Goal: Information Seeking & Learning: Find specific page/section

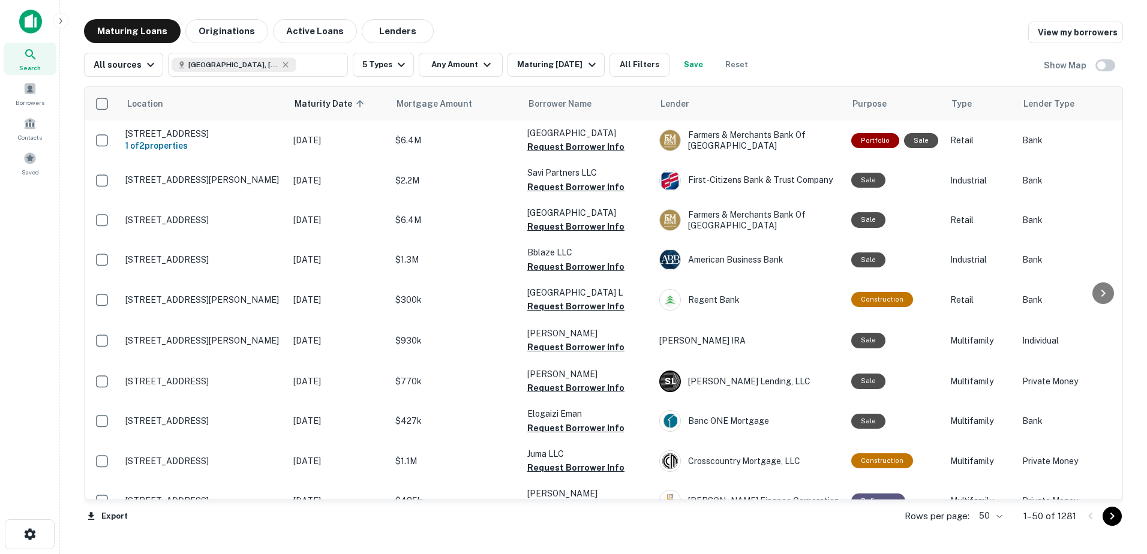
click at [44, 64] on div "Search" at bounding box center [30, 59] width 53 height 32
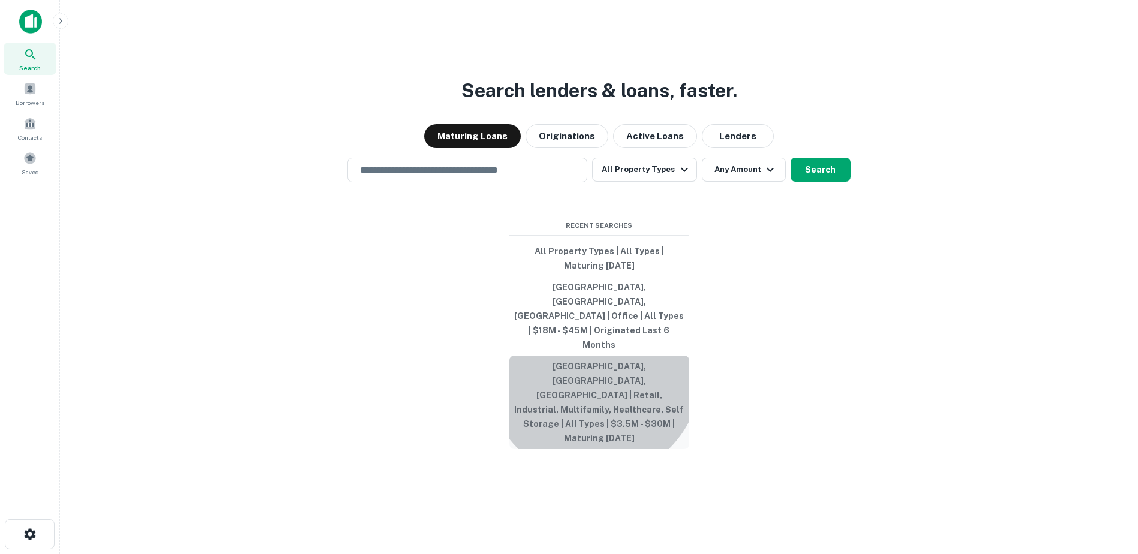
click at [593, 365] on button "[GEOGRAPHIC_DATA], [GEOGRAPHIC_DATA], [GEOGRAPHIC_DATA] | Retail, Industrial, M…" at bounding box center [599, 403] width 180 height 94
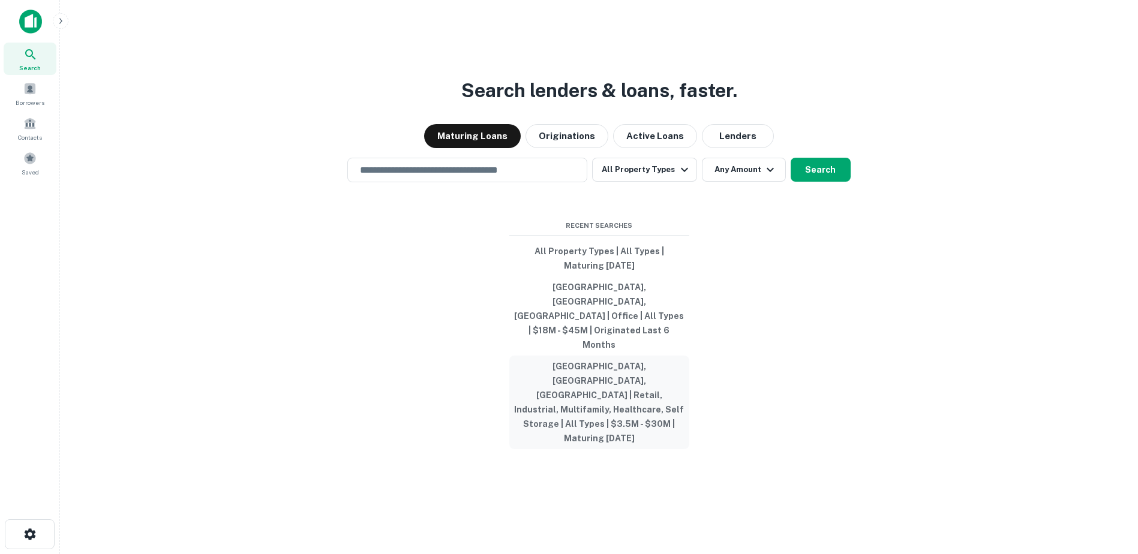
type input "**********"
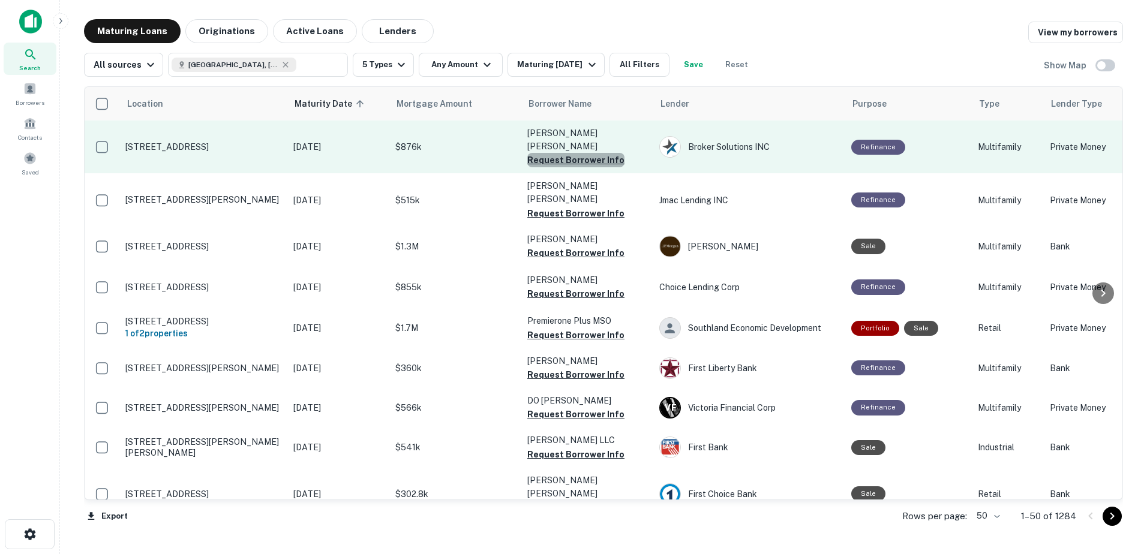
click at [595, 153] on button "Request Borrower Info" at bounding box center [575, 160] width 97 height 14
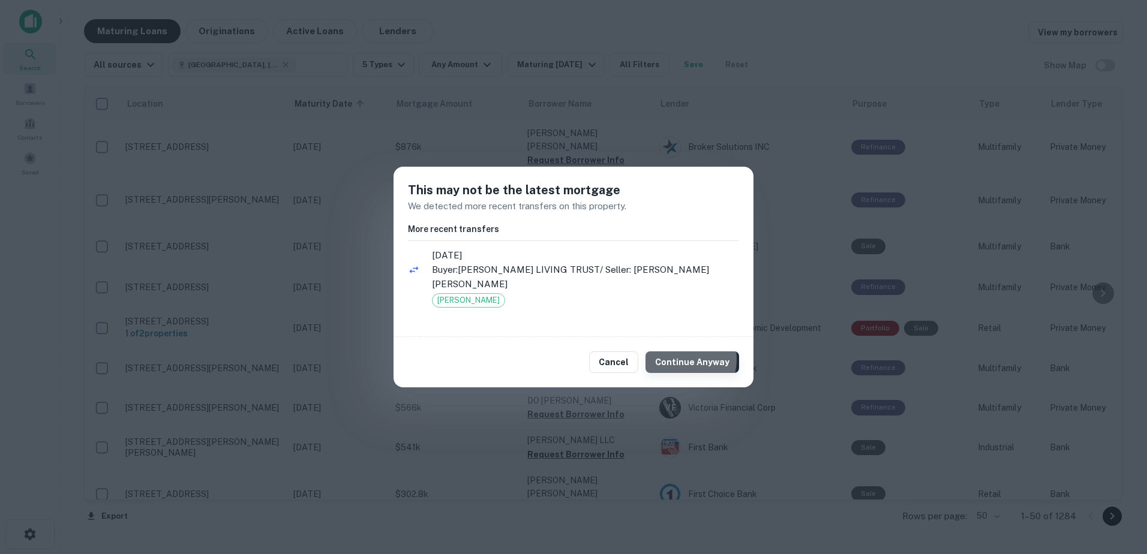
click at [680, 352] on button "Continue Anyway" at bounding box center [693, 363] width 94 height 22
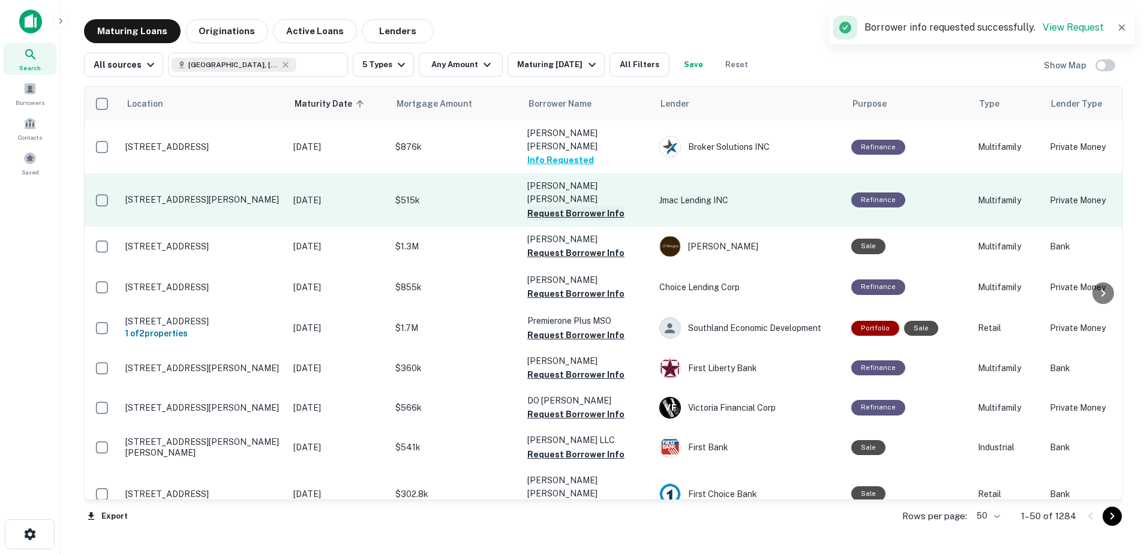
click at [580, 206] on button "Request Borrower Info" at bounding box center [575, 213] width 97 height 14
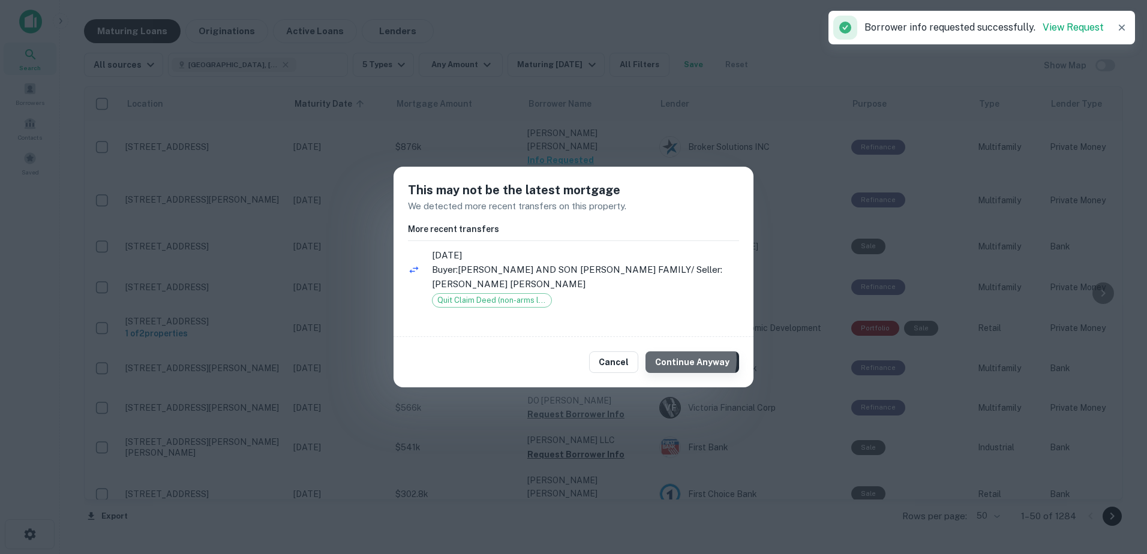
click at [681, 360] on button "Continue Anyway" at bounding box center [693, 363] width 94 height 22
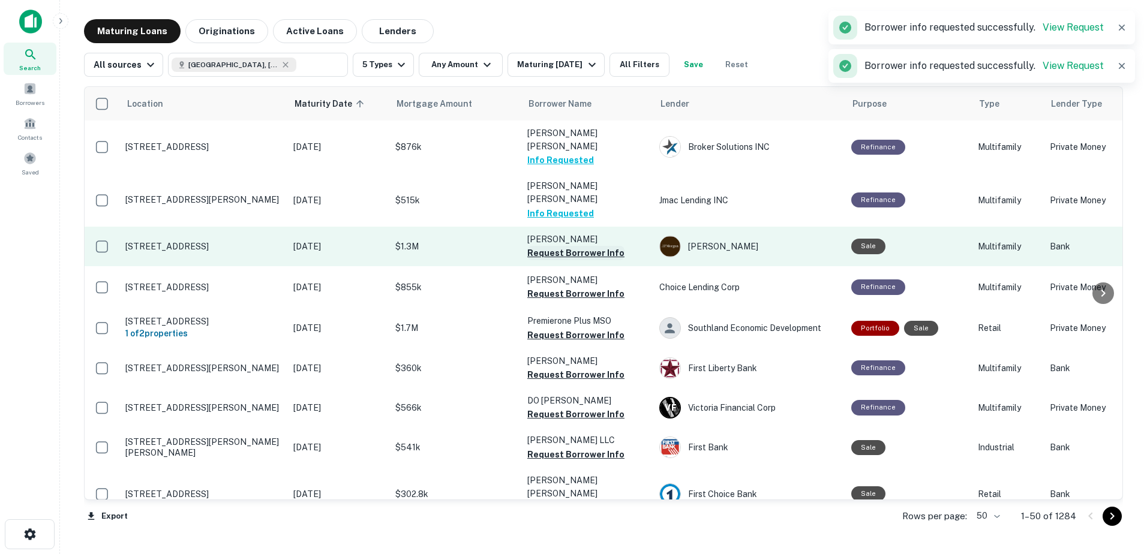
click at [591, 246] on button "Request Borrower Info" at bounding box center [575, 253] width 97 height 14
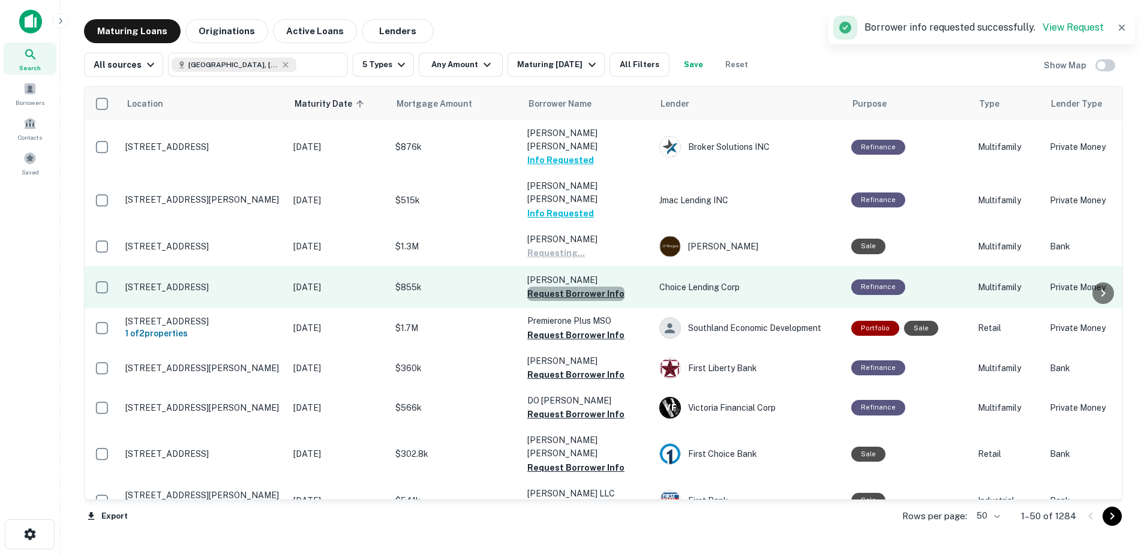
click at [590, 287] on button "Request Borrower Info" at bounding box center [575, 294] width 97 height 14
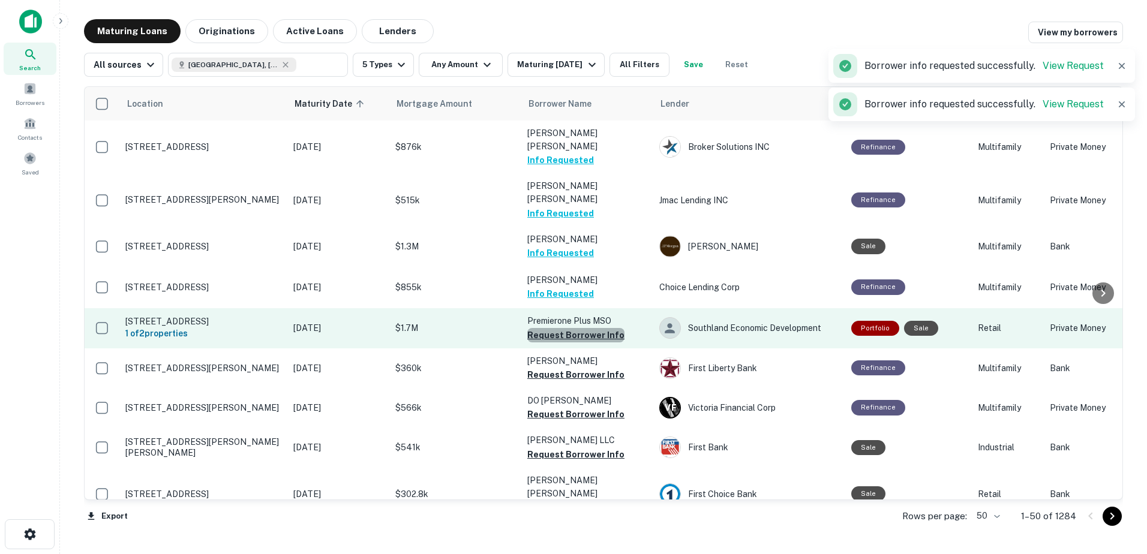
click at [601, 328] on button "Request Borrower Info" at bounding box center [575, 335] width 97 height 14
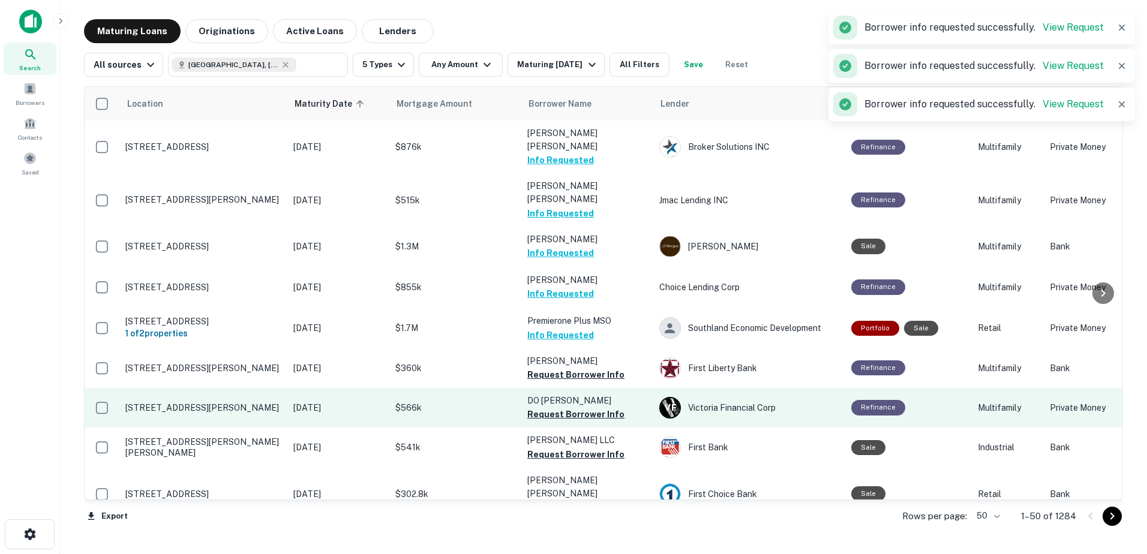
click at [581, 368] on button "Request Borrower Info" at bounding box center [575, 375] width 97 height 14
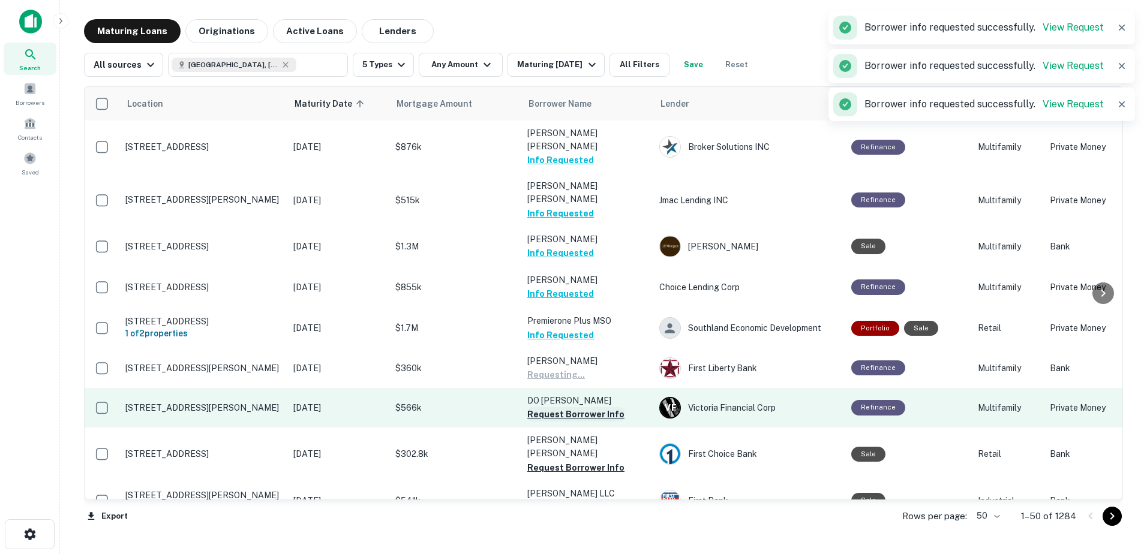
click at [582, 407] on button "Request Borrower Info" at bounding box center [575, 414] width 97 height 14
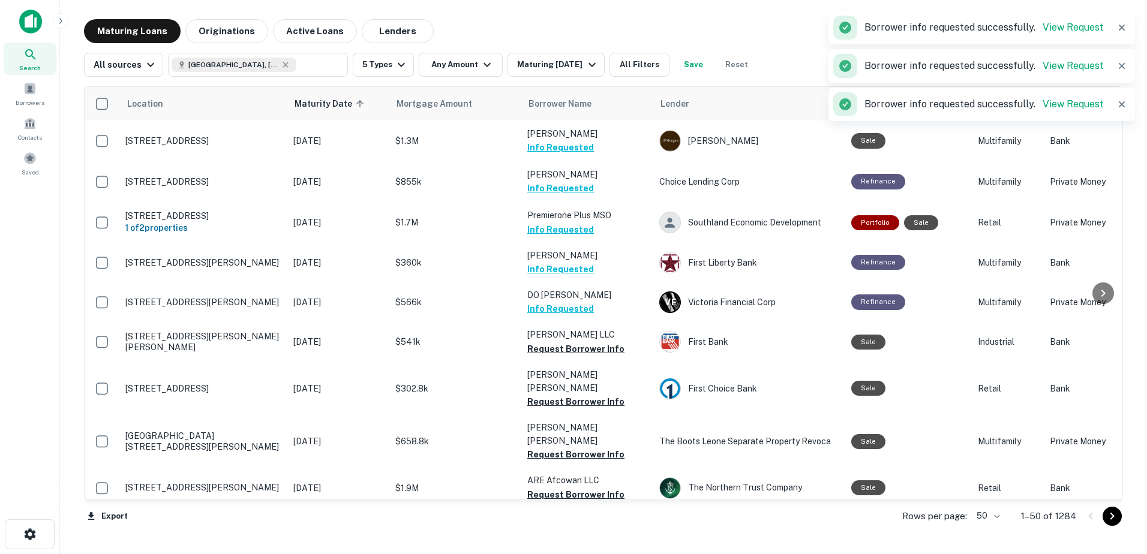
scroll to position [300, 0]
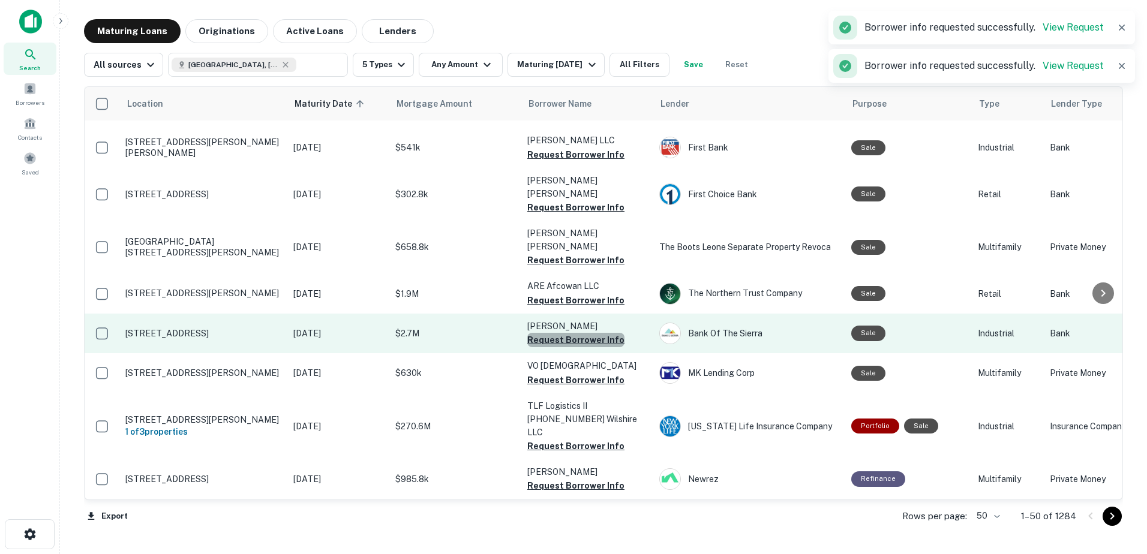
click at [580, 333] on button "Request Borrower Info" at bounding box center [575, 340] width 97 height 14
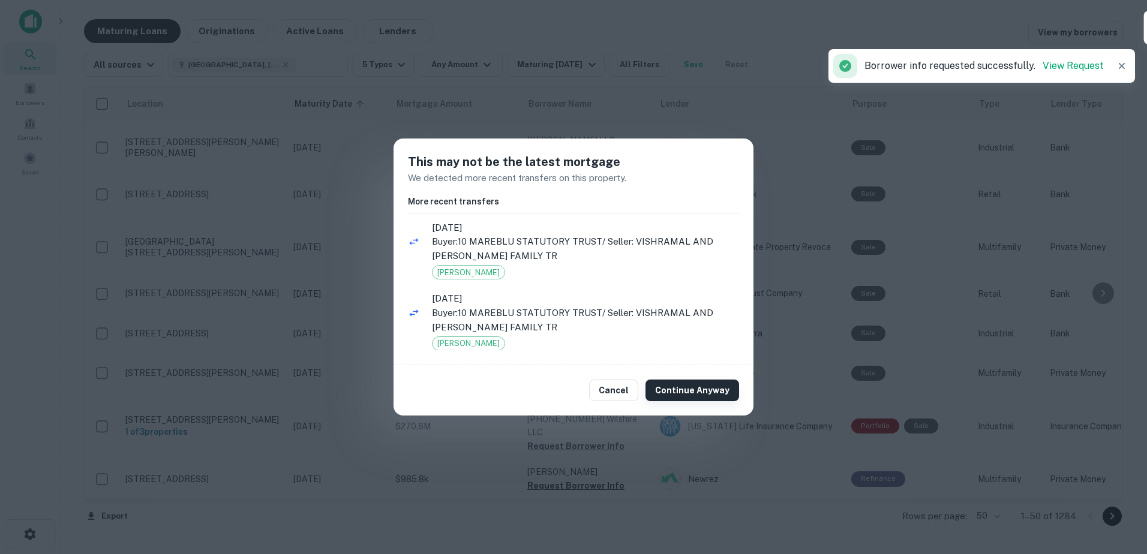
click at [669, 388] on button "Continue Anyway" at bounding box center [693, 391] width 94 height 22
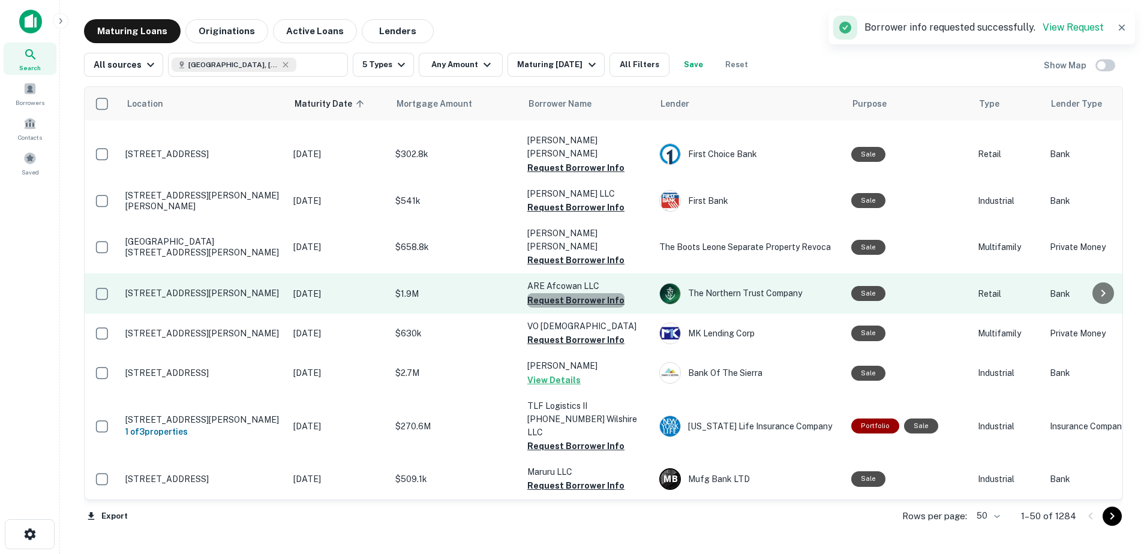
click at [576, 293] on button "Request Borrower Info" at bounding box center [575, 300] width 97 height 14
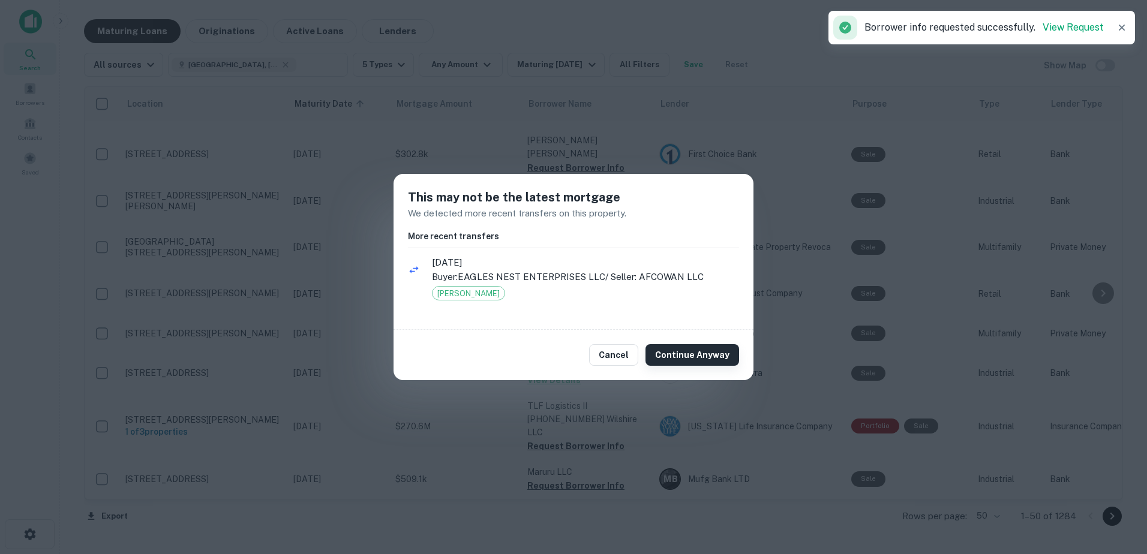
click at [674, 356] on button "Continue Anyway" at bounding box center [693, 355] width 94 height 22
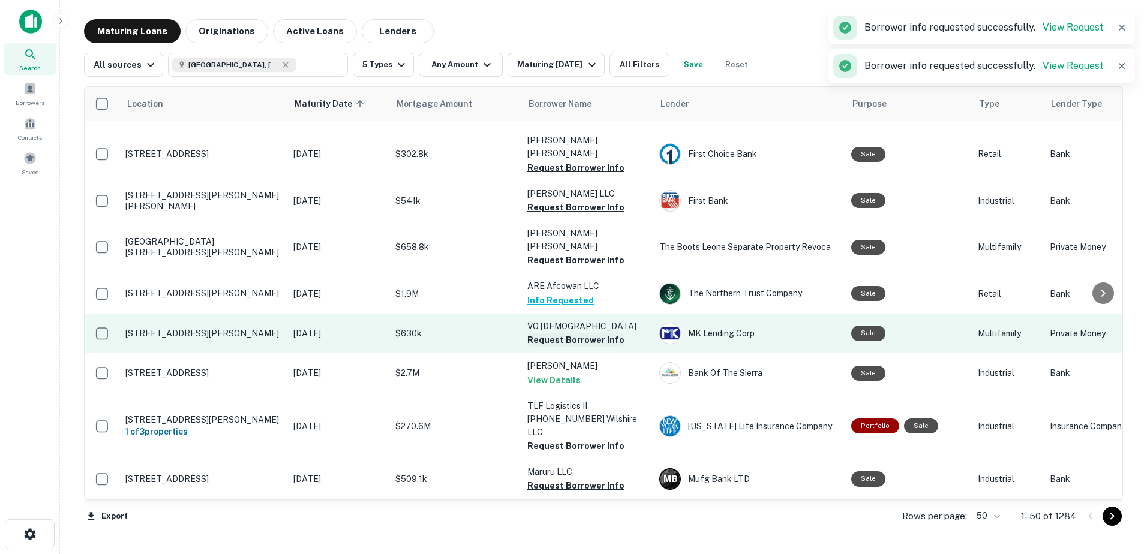
click at [583, 333] on button "Request Borrower Info" at bounding box center [575, 340] width 97 height 14
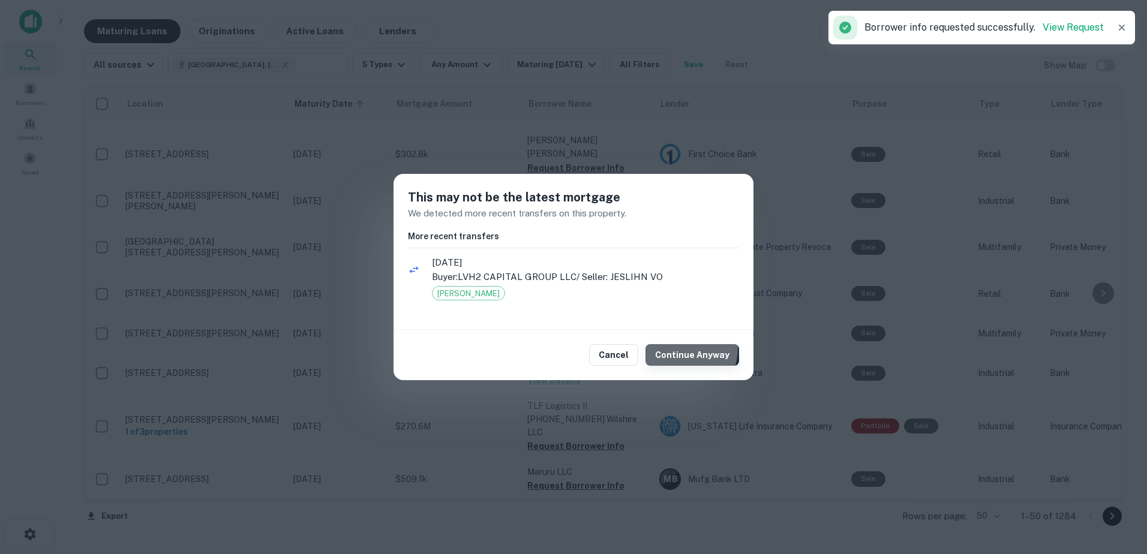
click at [680, 348] on button "Continue Anyway" at bounding box center [693, 355] width 94 height 22
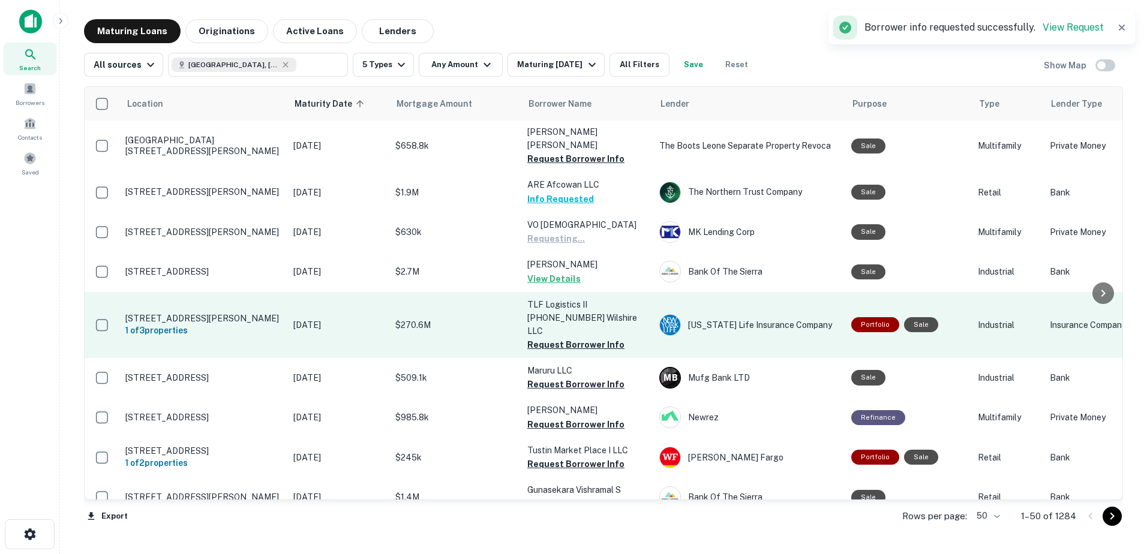
scroll to position [480, 0]
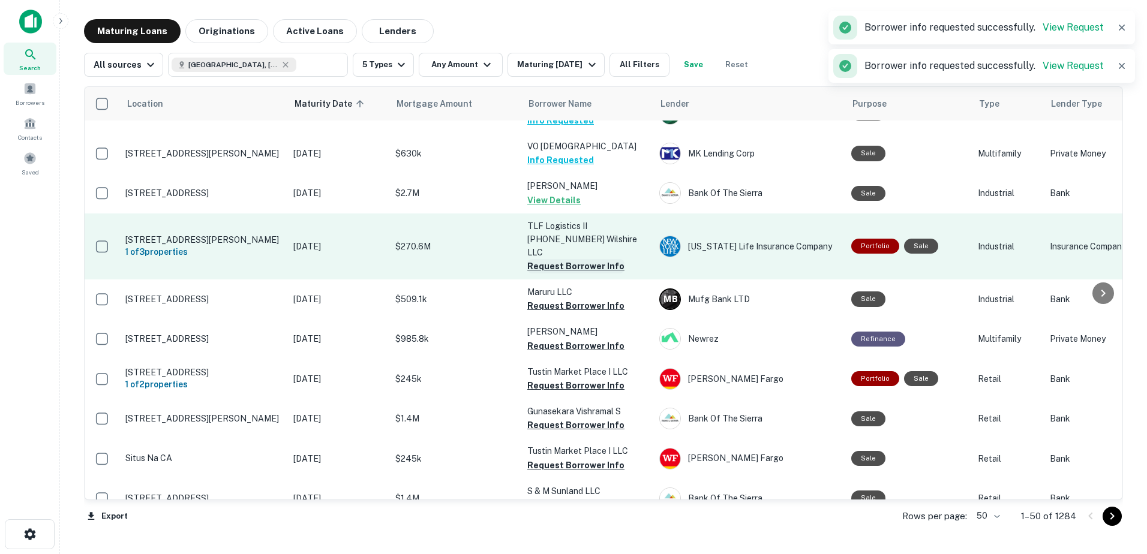
click at [565, 259] on button "Request Borrower Info" at bounding box center [575, 266] width 97 height 14
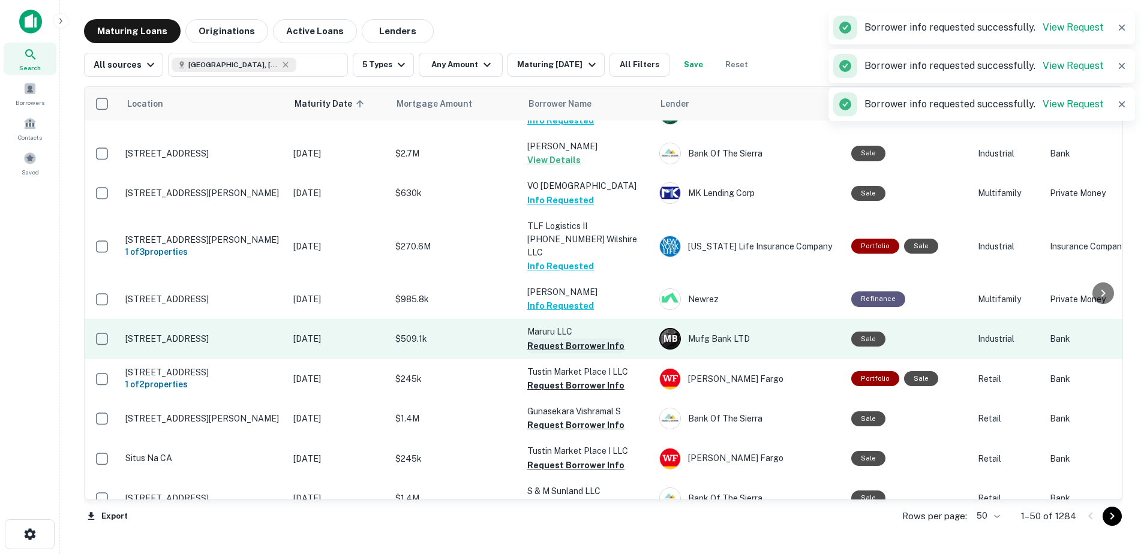
click at [585, 339] on button "Request Borrower Info" at bounding box center [575, 346] width 97 height 14
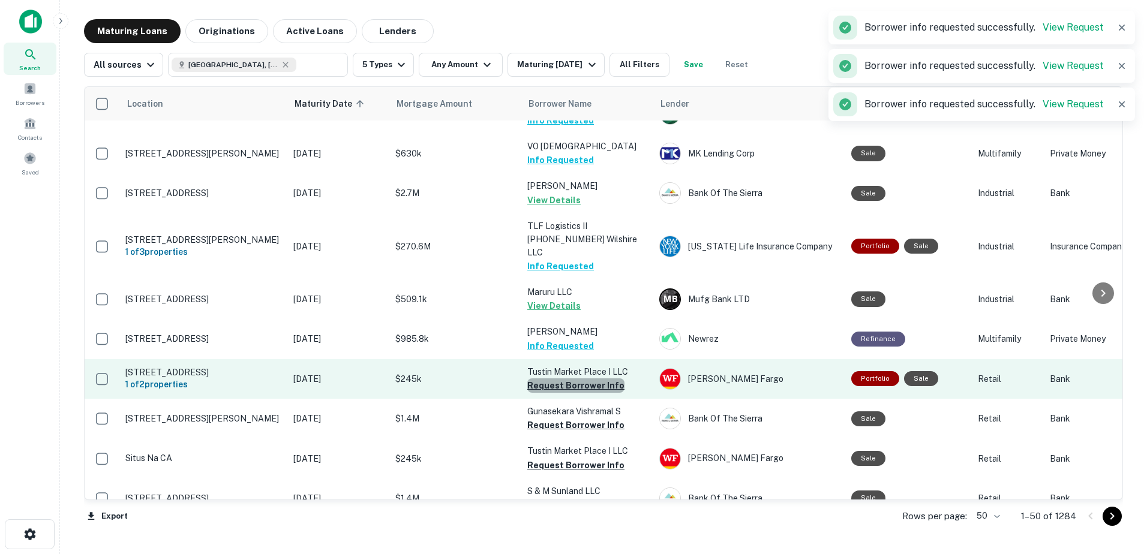
click at [589, 379] on button "Request Borrower Info" at bounding box center [575, 386] width 97 height 14
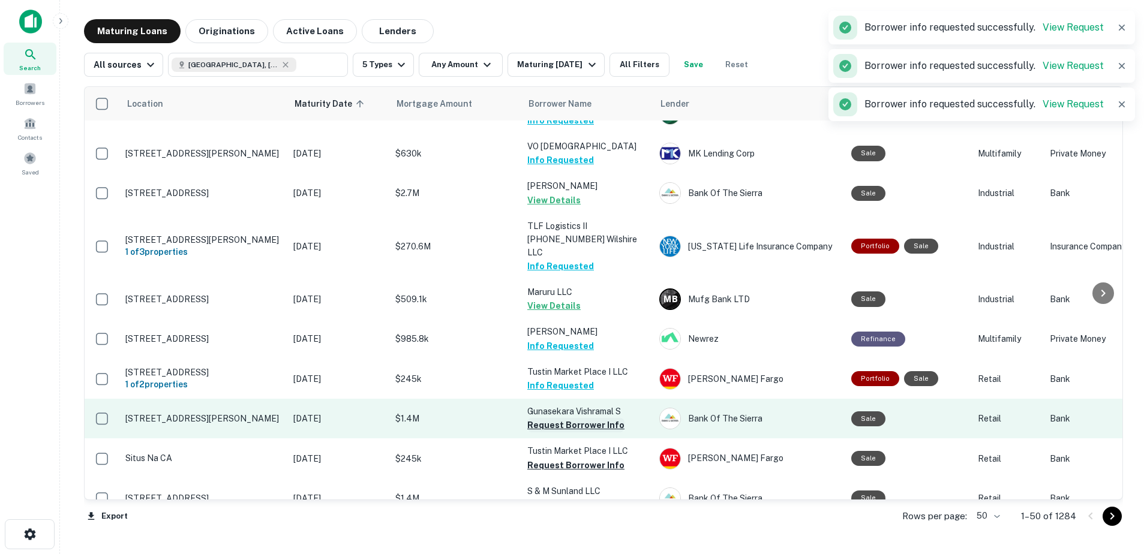
click at [590, 418] on button "Request Borrower Info" at bounding box center [575, 425] width 97 height 14
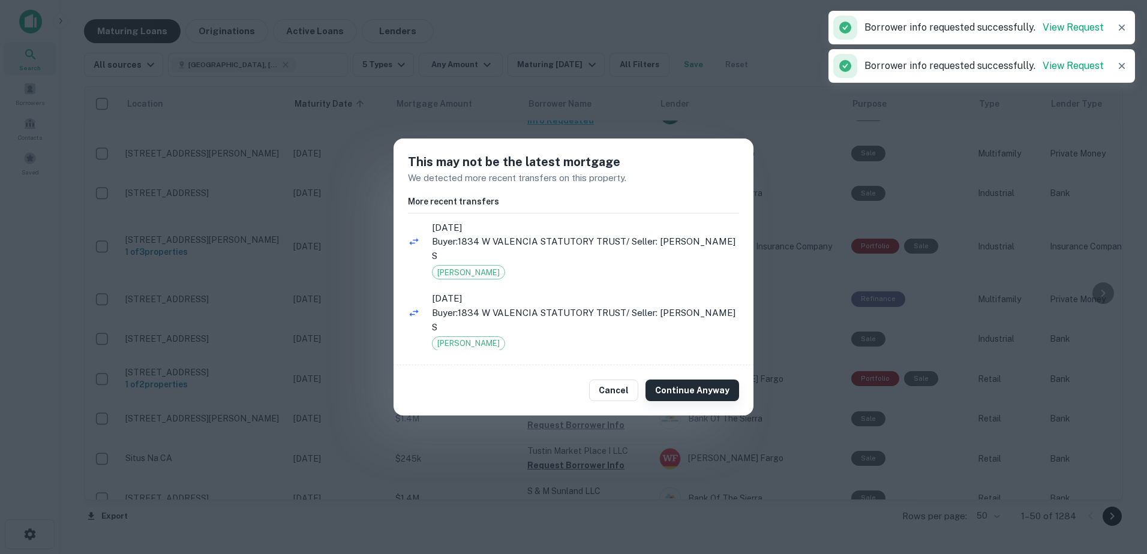
click at [677, 383] on button "Continue Anyway" at bounding box center [693, 391] width 94 height 22
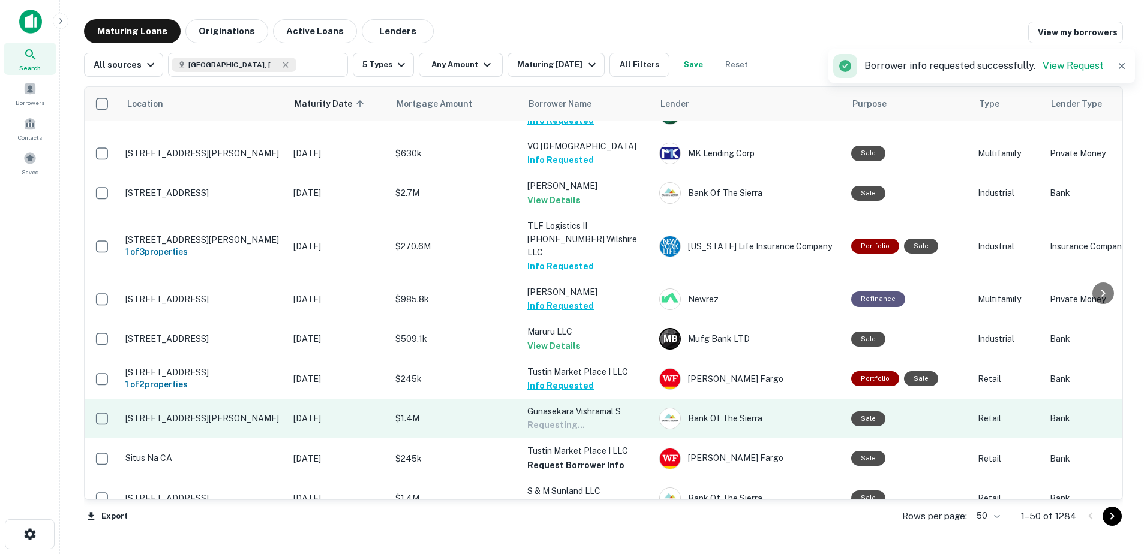
scroll to position [660, 0]
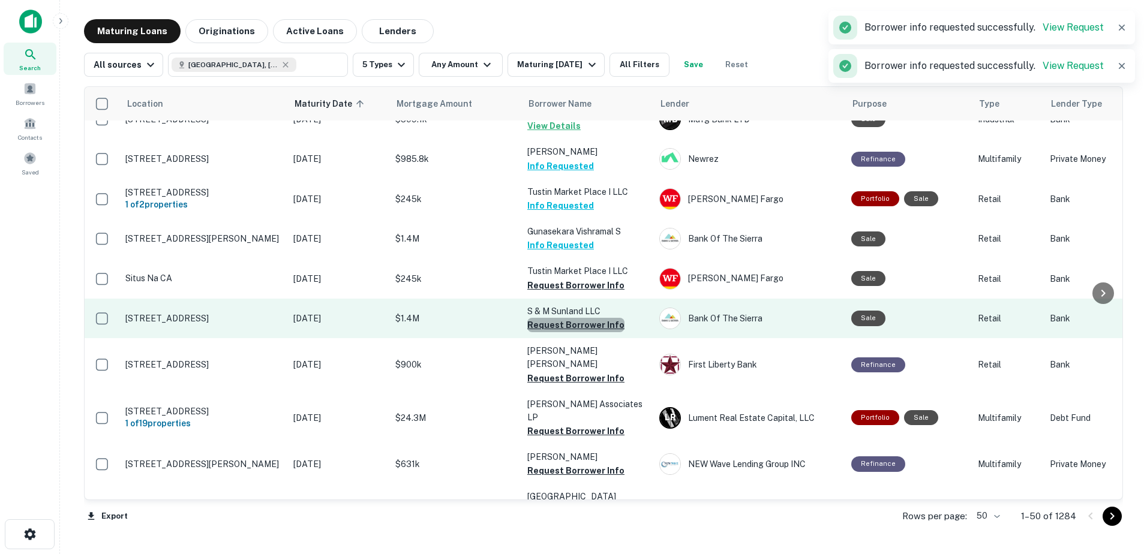
click at [577, 318] on button "Request Borrower Info" at bounding box center [575, 325] width 97 height 14
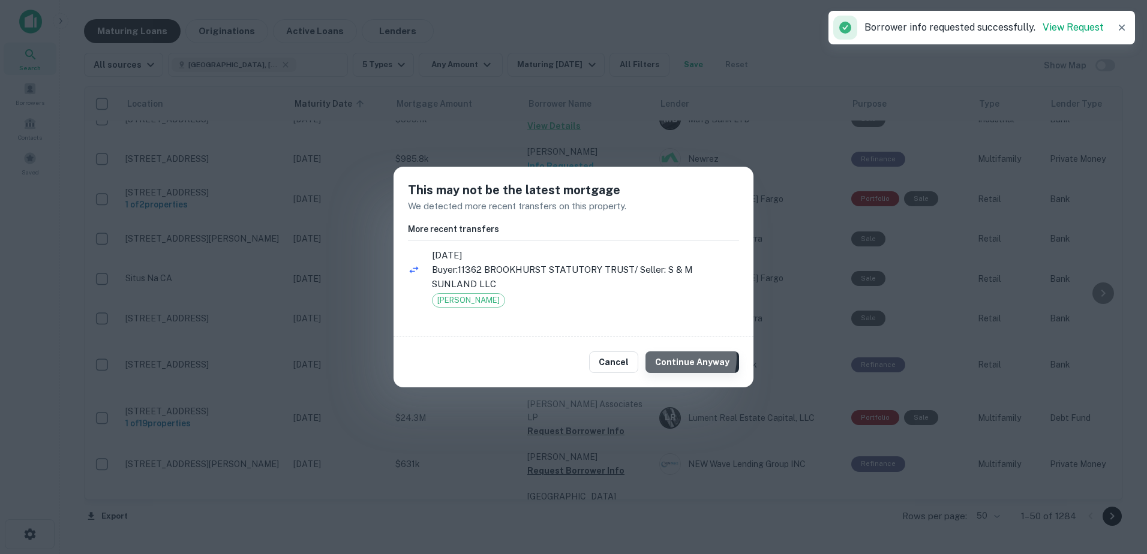
click at [676, 358] on button "Continue Anyway" at bounding box center [693, 363] width 94 height 22
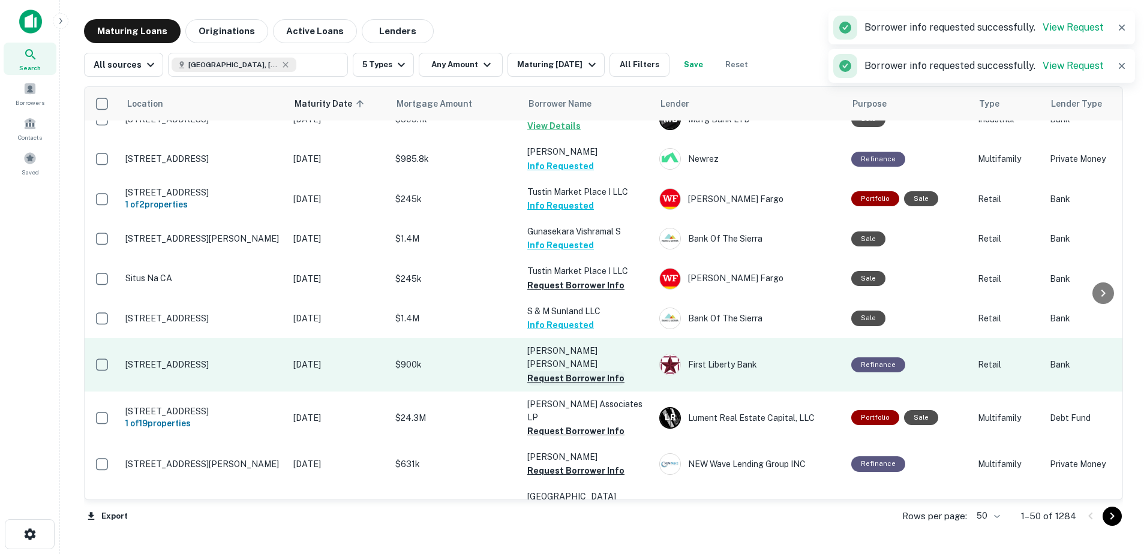
click at [592, 371] on button "Request Borrower Info" at bounding box center [575, 378] width 97 height 14
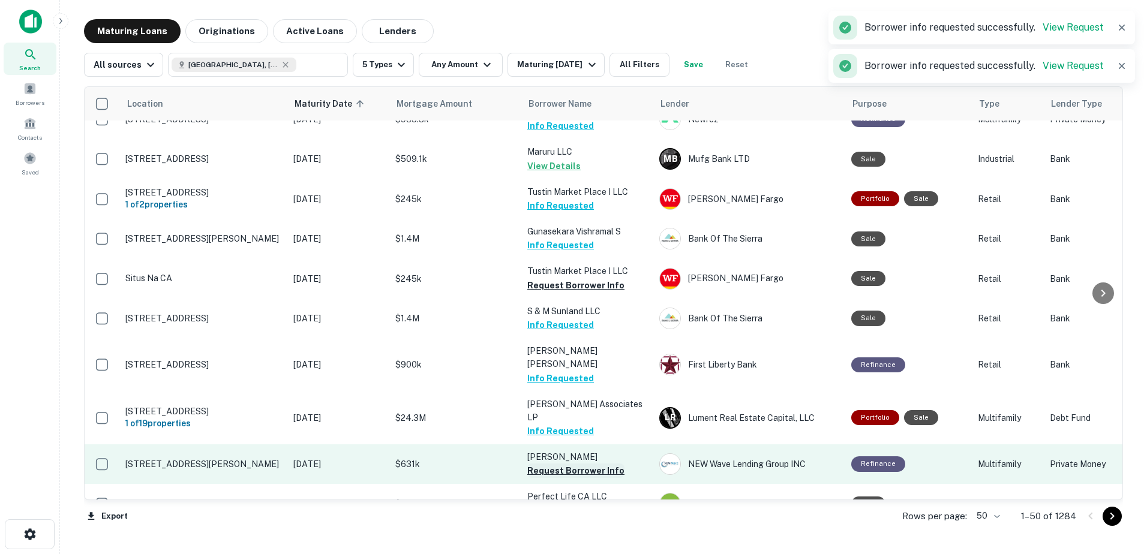
click at [577, 464] on button "Request Borrower Info" at bounding box center [575, 471] width 97 height 14
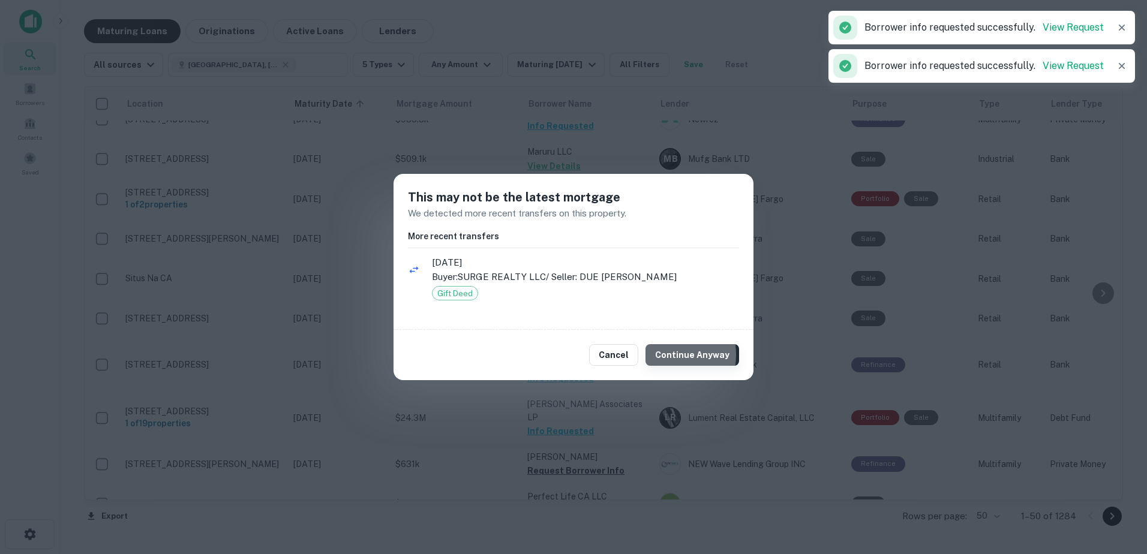
click at [668, 355] on button "Continue Anyway" at bounding box center [693, 355] width 94 height 22
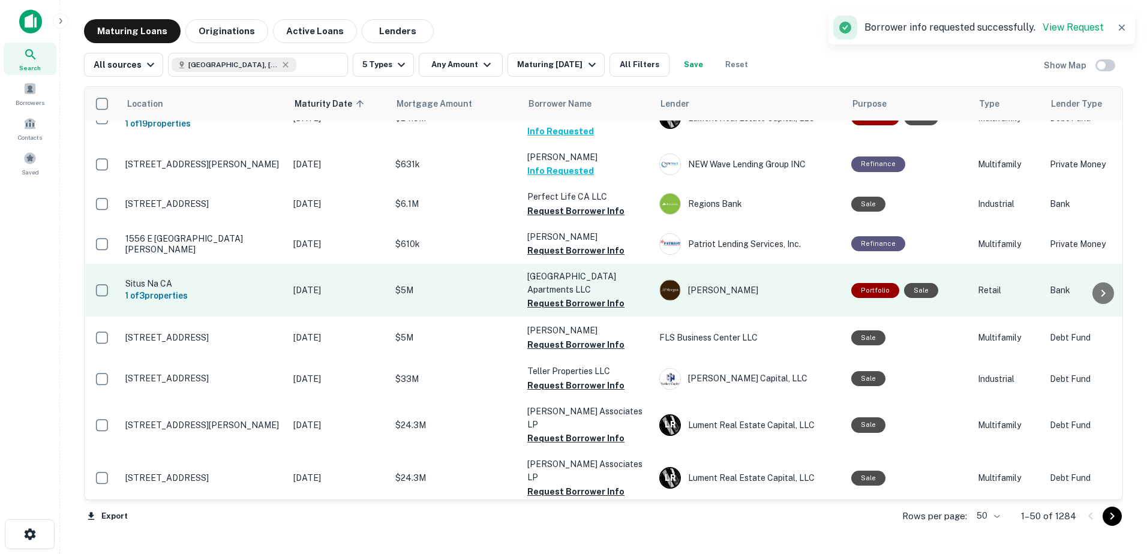
scroll to position [900, 0]
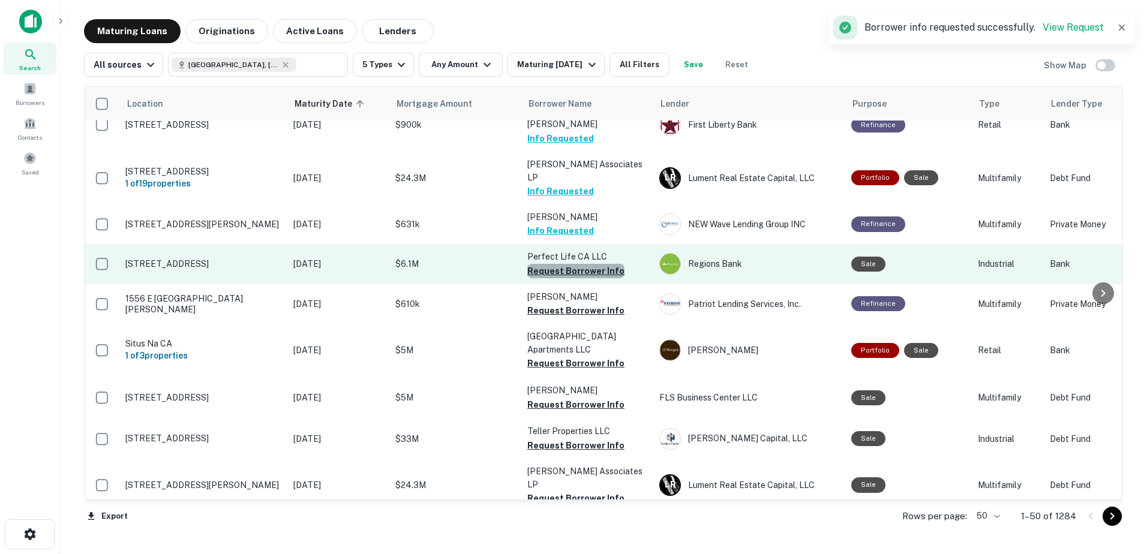
click at [580, 264] on button "Request Borrower Info" at bounding box center [575, 271] width 97 height 14
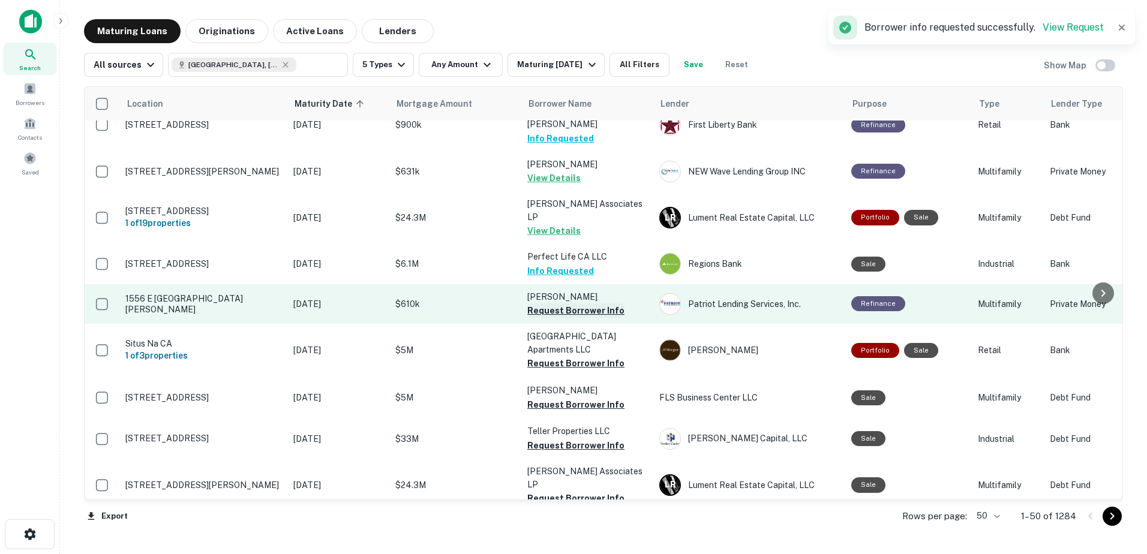
click at [580, 304] on button "Request Borrower Info" at bounding box center [575, 311] width 97 height 14
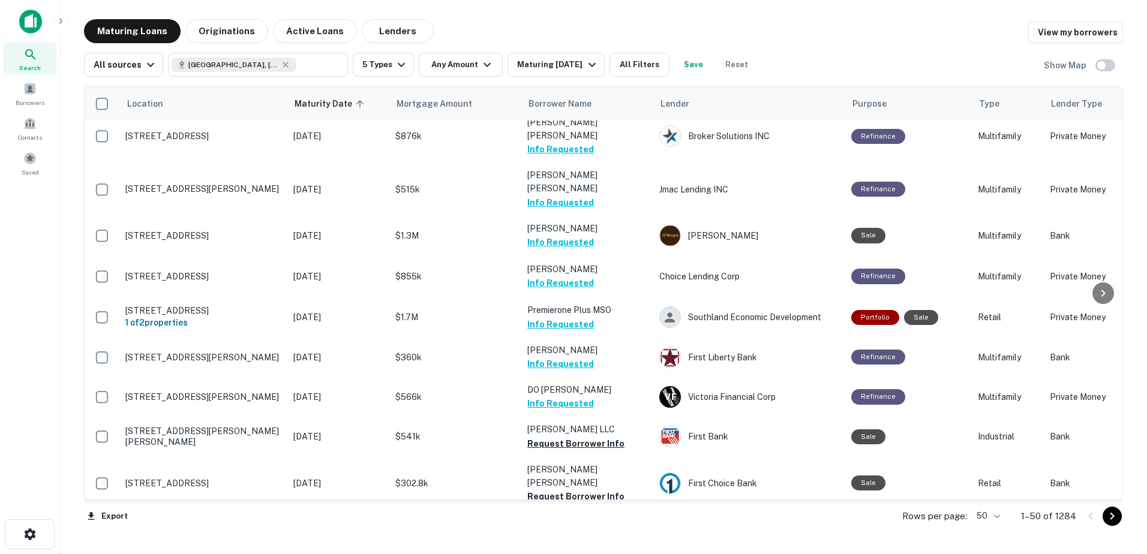
scroll to position [0, 0]
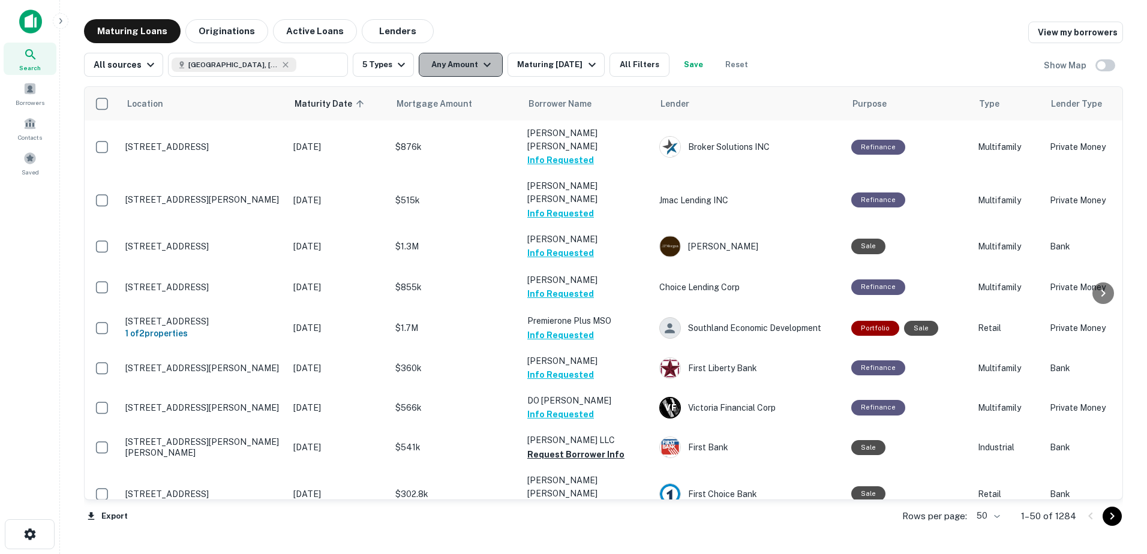
click at [460, 76] on button "Any Amount" at bounding box center [461, 65] width 84 height 24
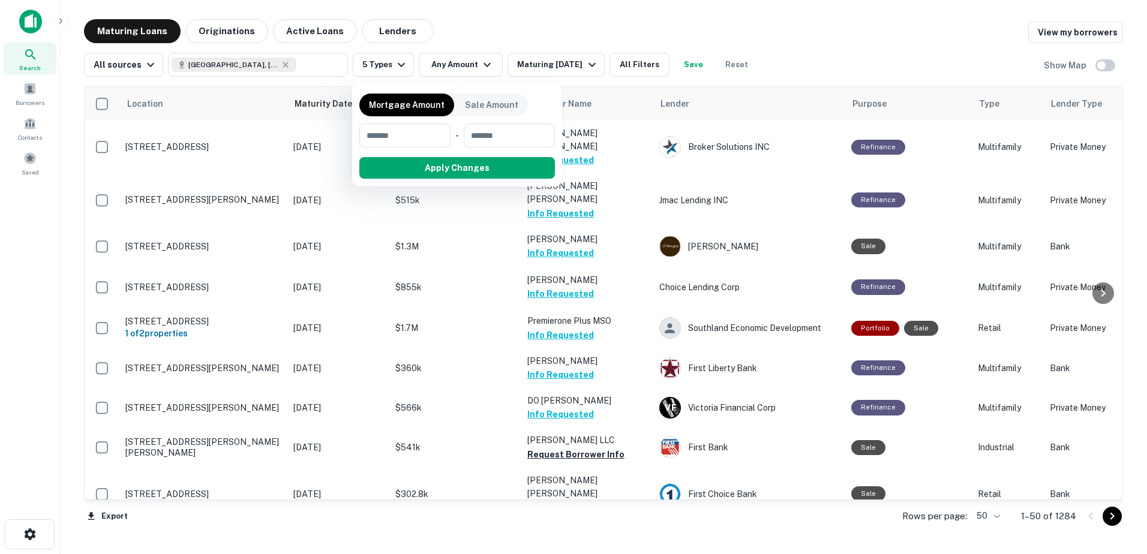
click at [466, 28] on div at bounding box center [573, 277] width 1147 height 554
